Goal: Use online tool/utility: Utilize a website feature to perform a specific function

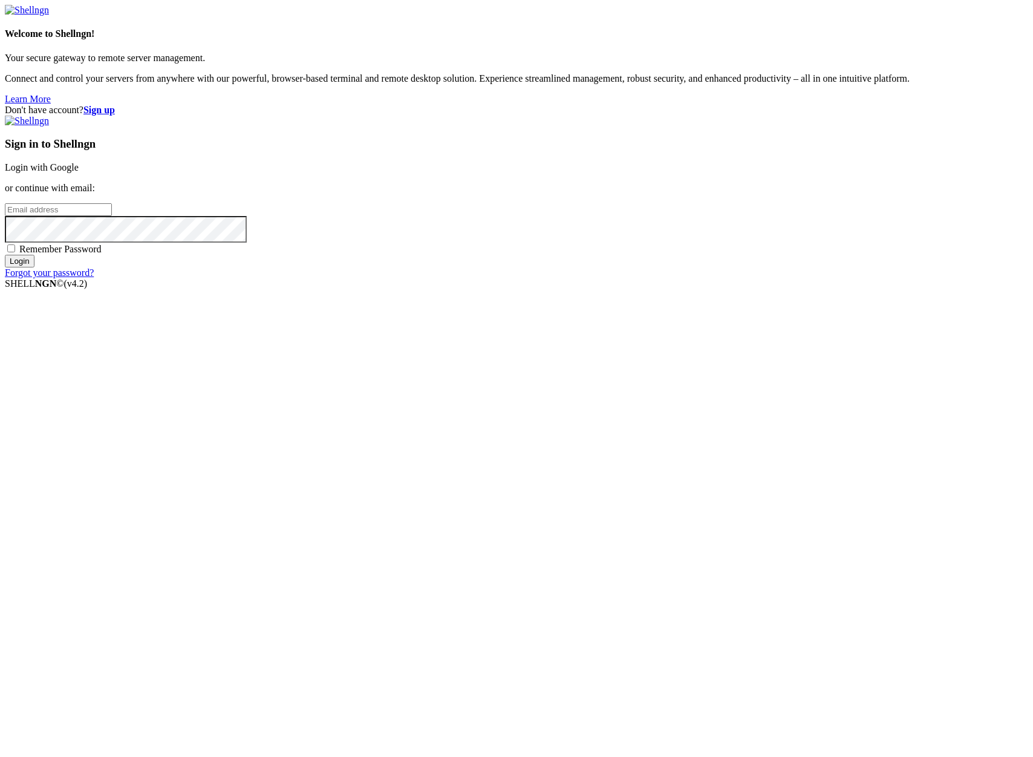
click at [112, 216] on input "email" at bounding box center [58, 209] width 107 height 13
type input "[PERSON_NAME][EMAIL_ADDRESS][DOMAIN_NAME]"
click at [5, 255] on input "Login" at bounding box center [20, 261] width 30 height 13
click at [34, 278] on input "Login" at bounding box center [20, 272] width 30 height 13
click at [501, 289] on div "Don't have account? Sign up Sign in to Shellngn Login with Google or continue w…" at bounding box center [516, 197] width 1023 height 184
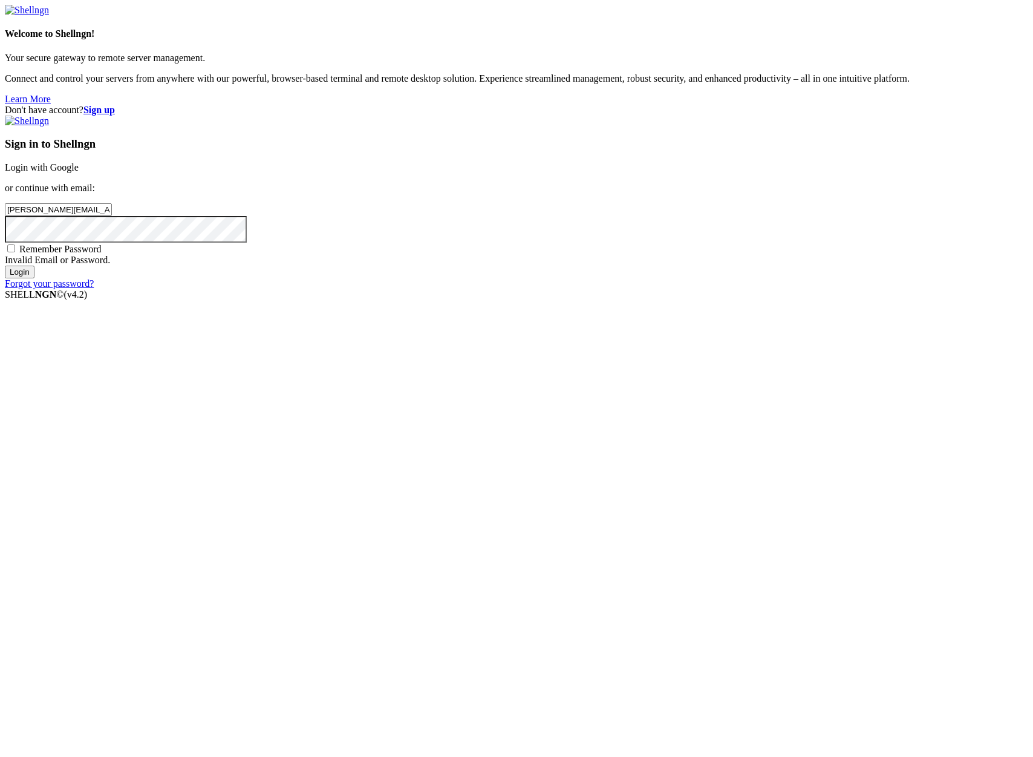
click at [5, 266] on input "Login" at bounding box center [20, 272] width 30 height 13
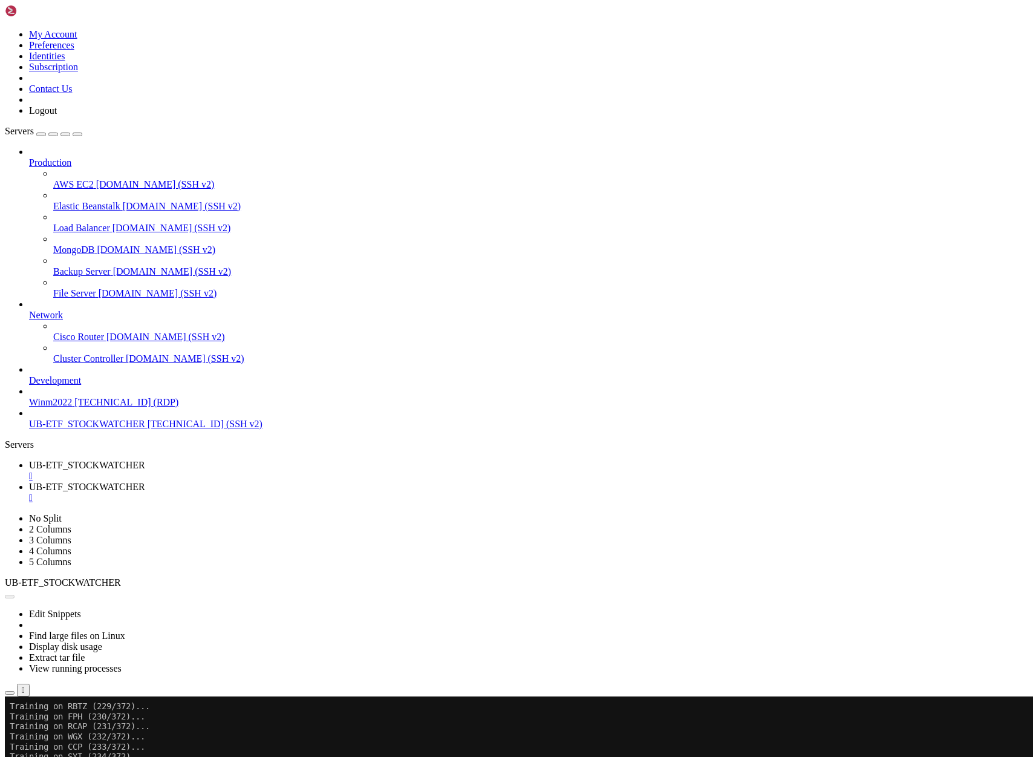
scroll to position [805, 0]
click at [368, 492] on div "" at bounding box center [528, 497] width 999 height 11
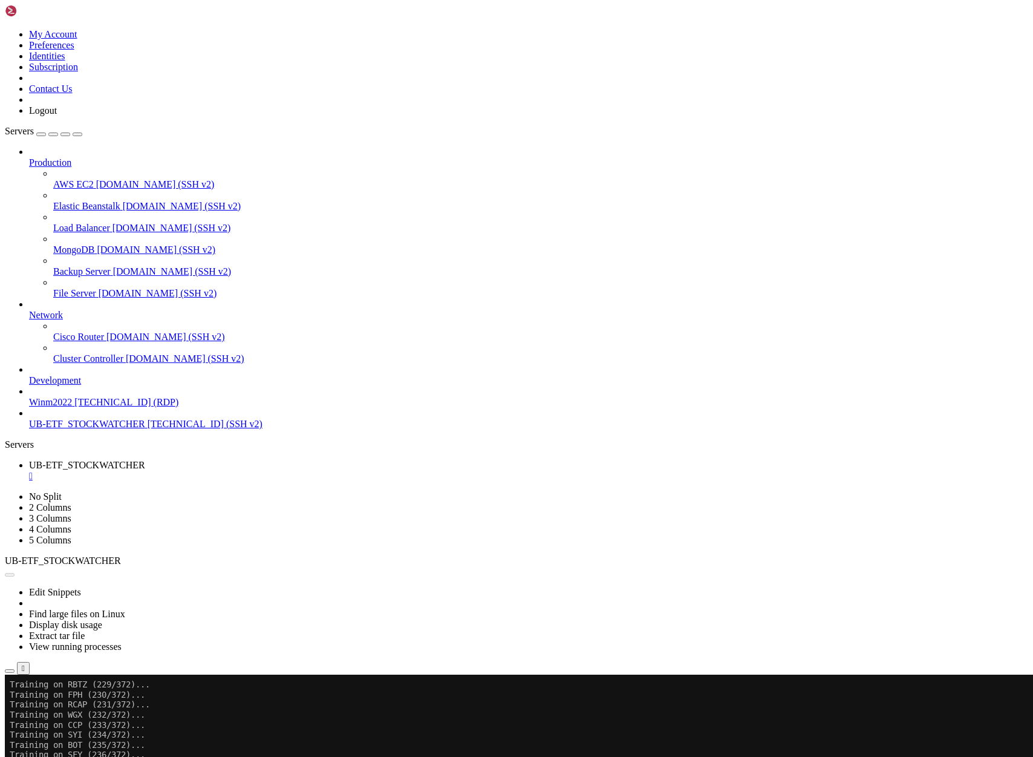
click at [53, 708] on button "Reconnect" at bounding box center [29, 714] width 48 height 13
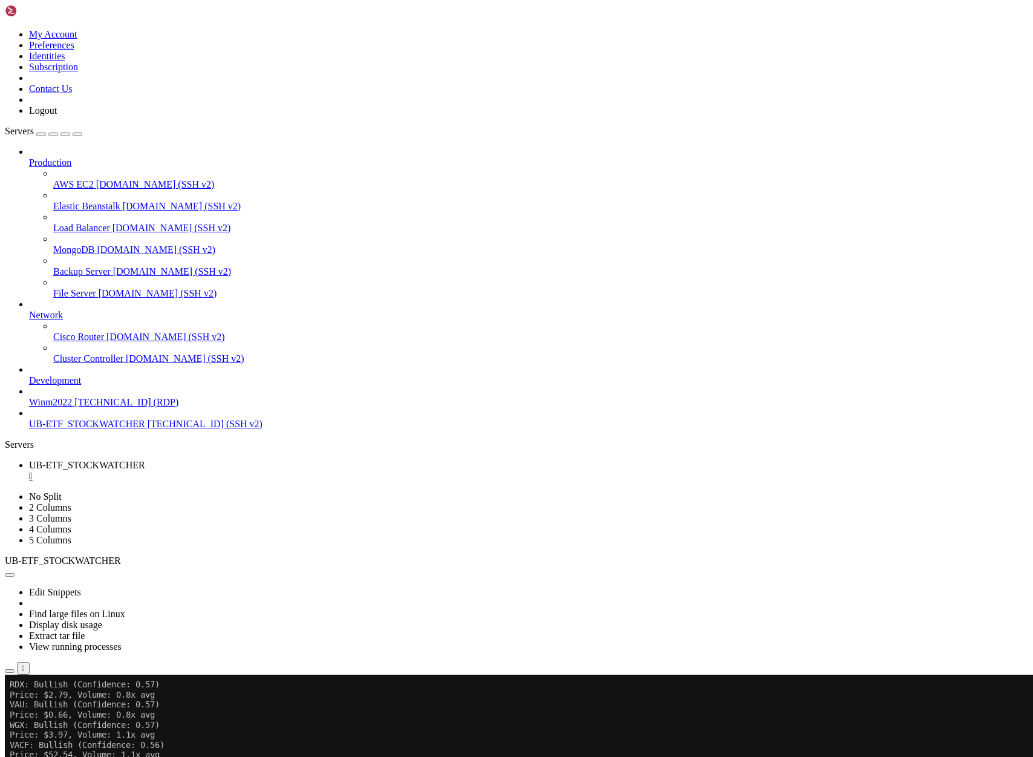
click at [148, 429] on span "[TECHNICAL_ID] (SSH v2)" at bounding box center [205, 424] width 115 height 10
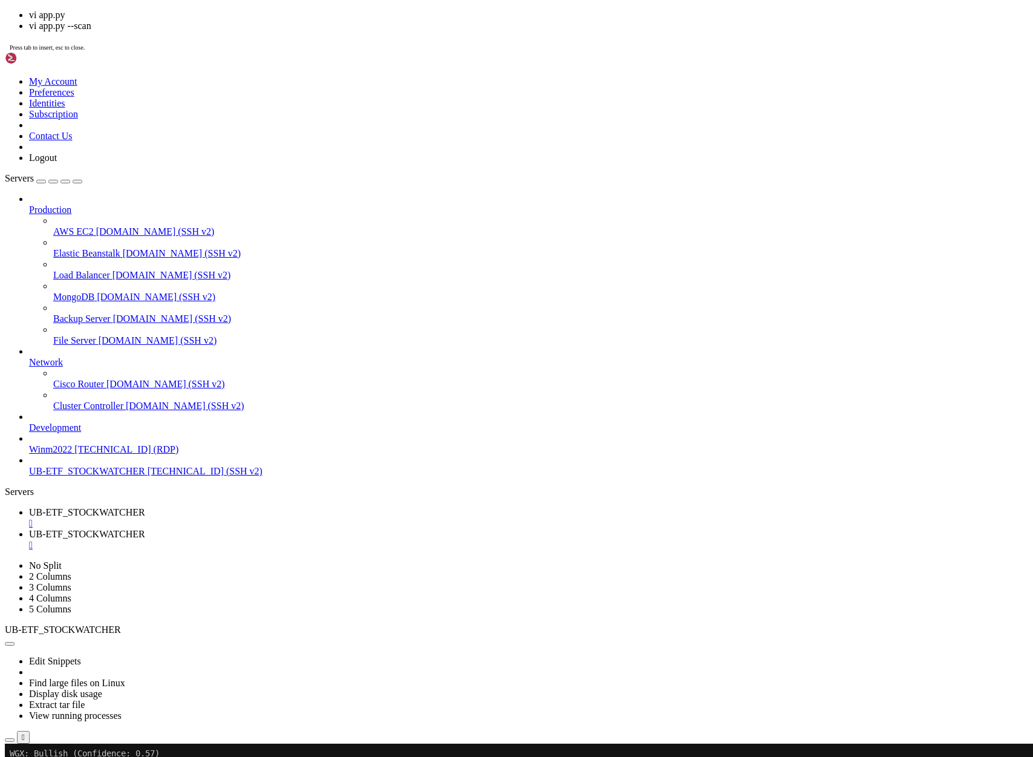
scroll to position [593, 0]
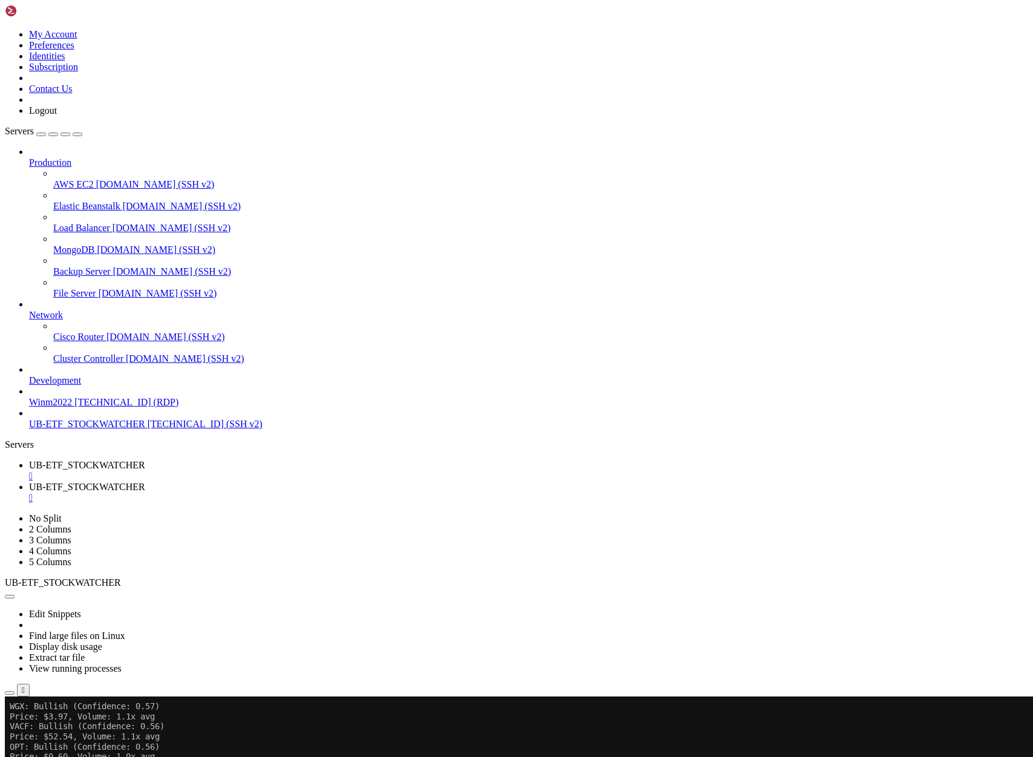
drag, startPoint x: 83, startPoint y: 1449, endPoint x: 204, endPoint y: 1452, distance: 120.4
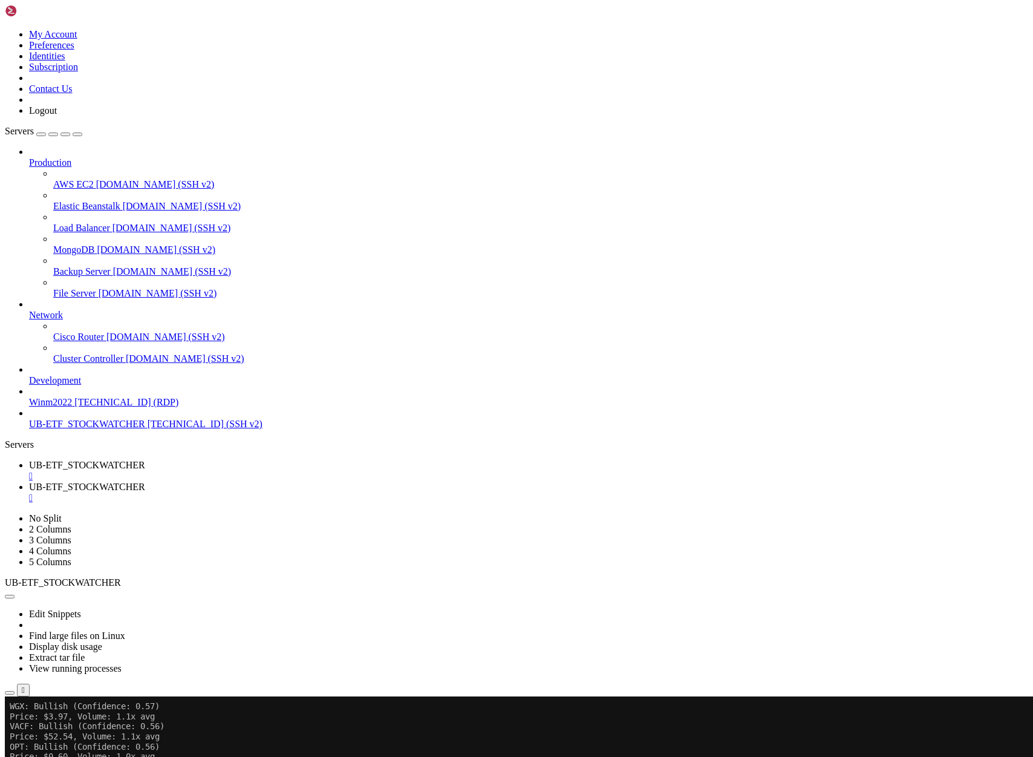
drag, startPoint x: 211, startPoint y: 1450, endPoint x: 81, endPoint y: 1449, distance: 130.1
click at [366, 492] on div "" at bounding box center [528, 497] width 999 height 11
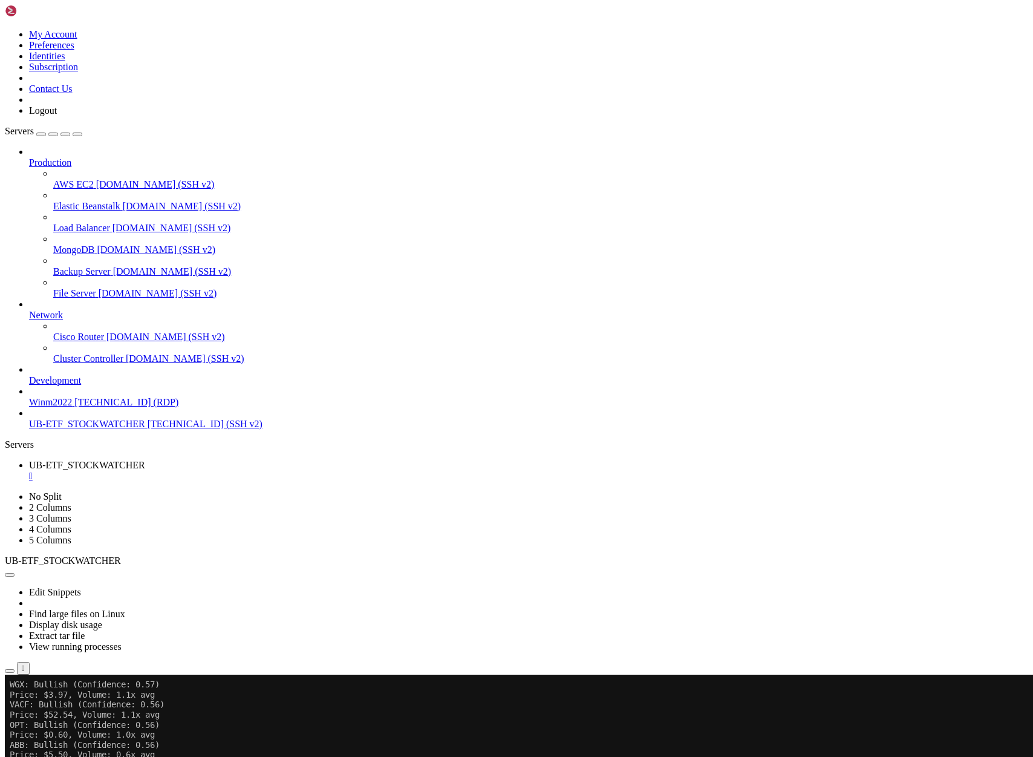
click at [254, 471] on div "" at bounding box center [528, 476] width 999 height 11
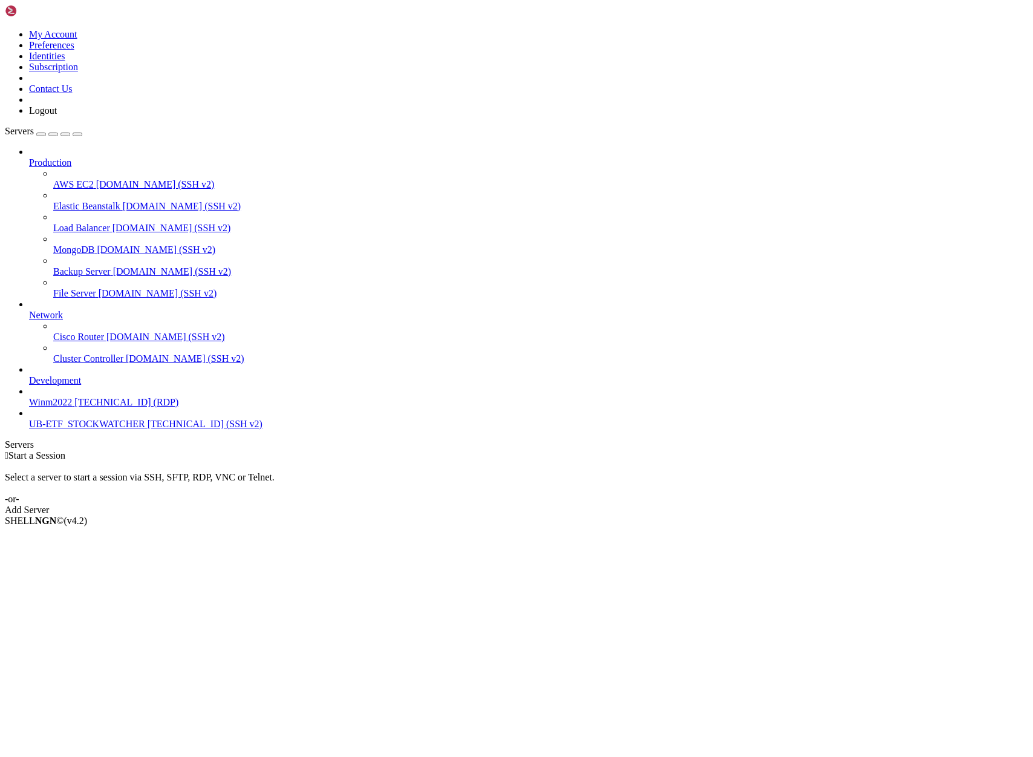
click at [94, 429] on span "UB-ETF_STOCKWATCHER" at bounding box center [87, 424] width 116 height 10
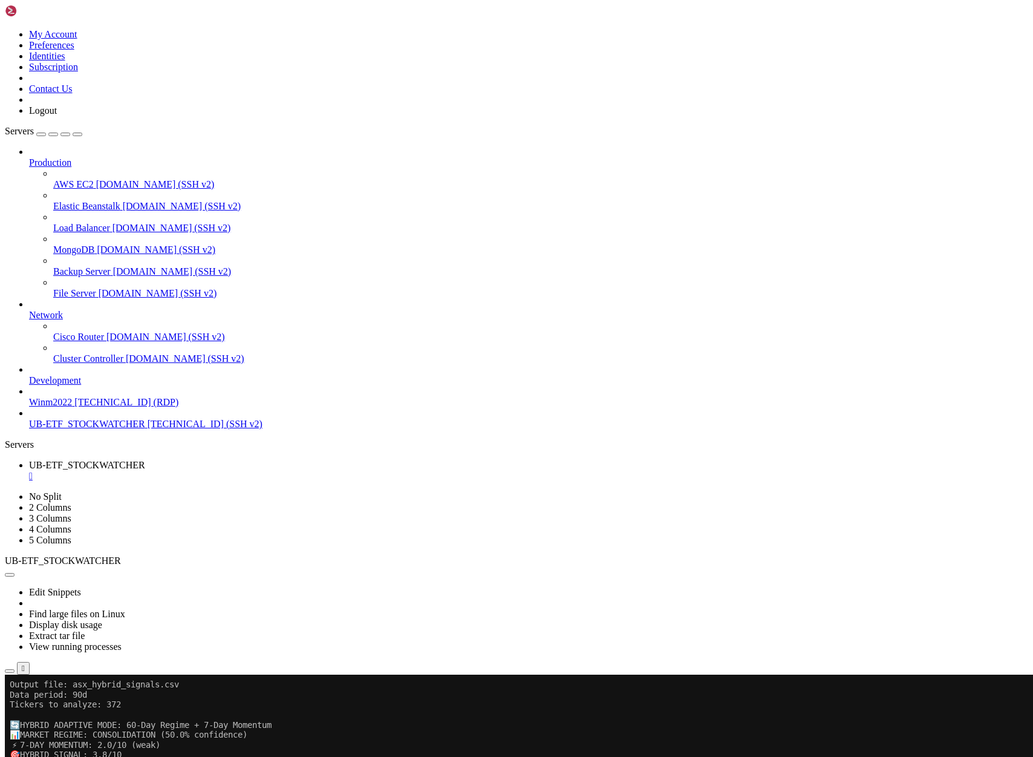
scroll to position [432, 0]
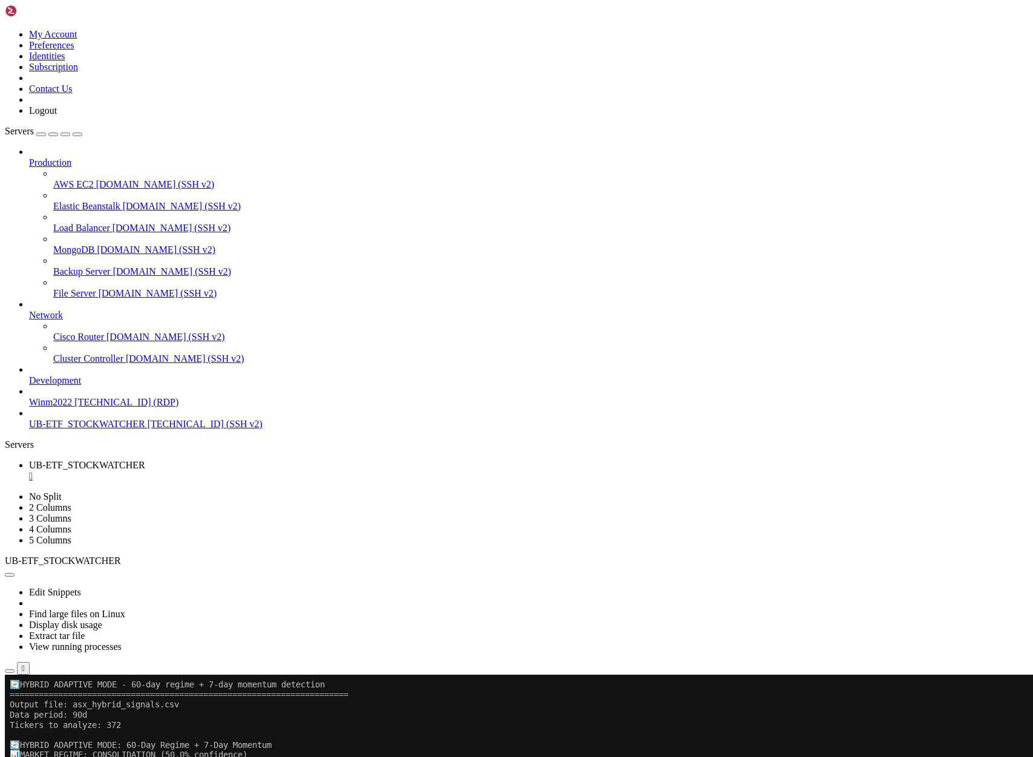
drag, startPoint x: 244, startPoint y: 917, endPoint x: 19, endPoint y: 743, distance: 284.7
copy div "HYBRID ADAPTIVE MODE: 60-Day Regime + 7-Day Momentum 📊 MARKET REGIME: CONSOLIDA…"
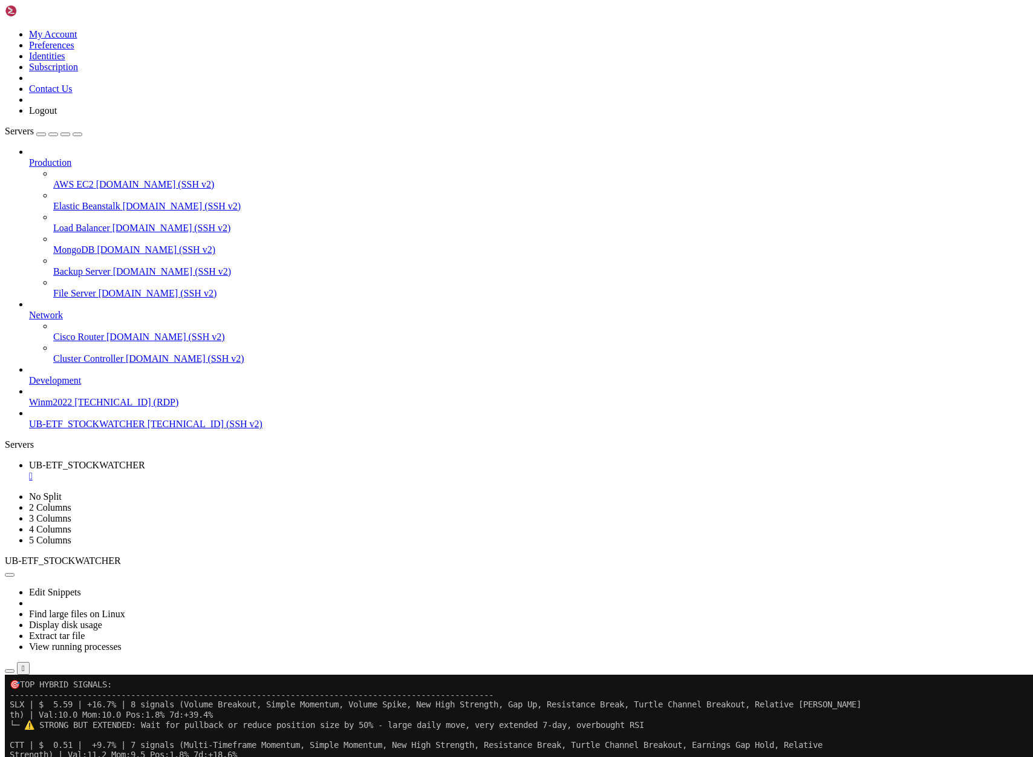
scroll to position [49549, 0]
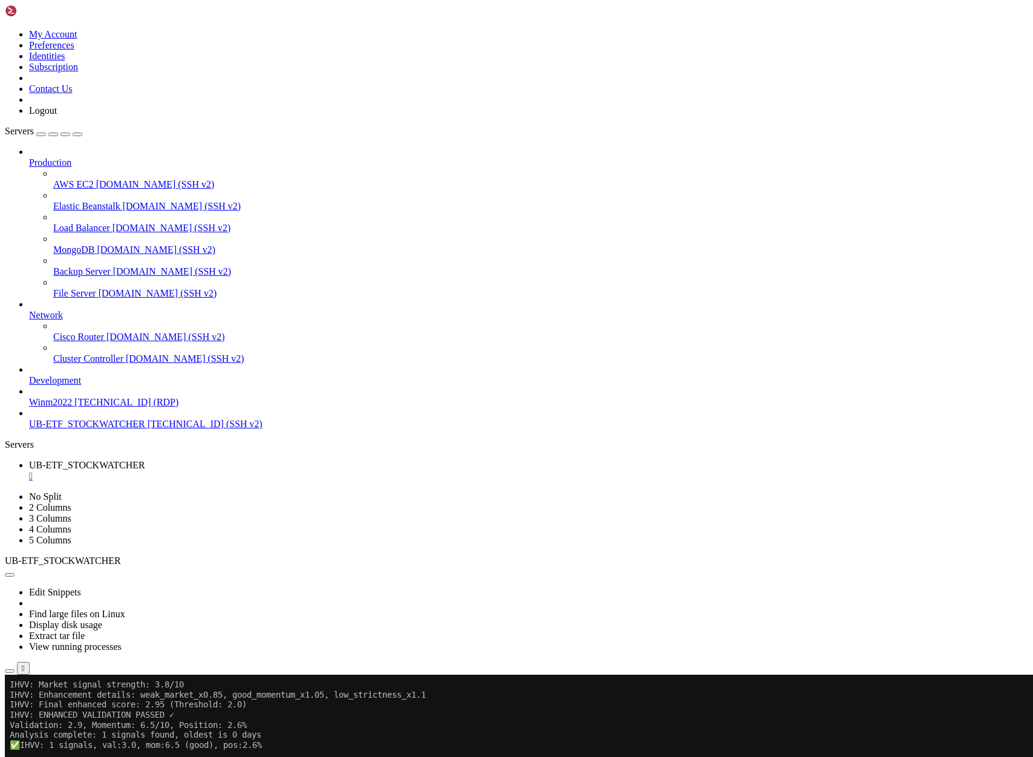
scroll to position [48732, 0]
